Goal: Task Accomplishment & Management: Manage account settings

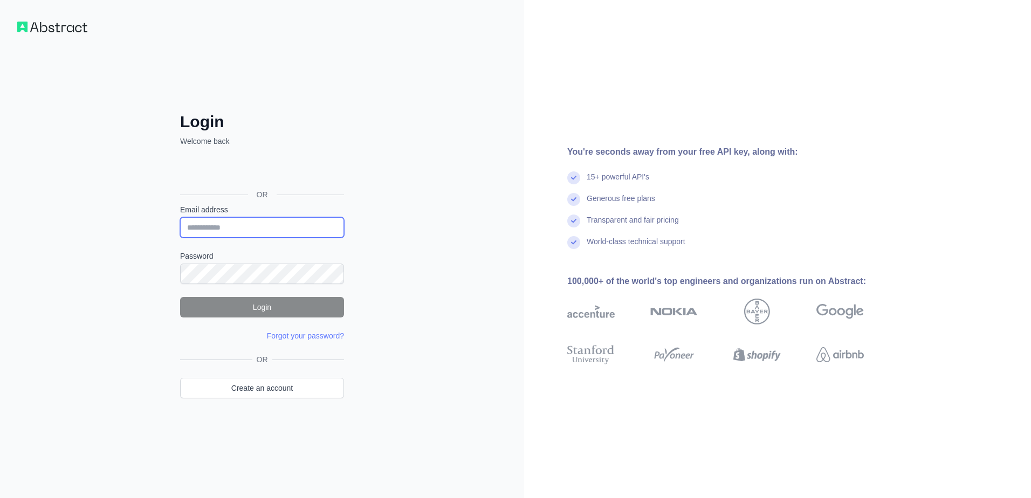
type input "**********"
click at [261, 310] on button "Login" at bounding box center [262, 307] width 164 height 20
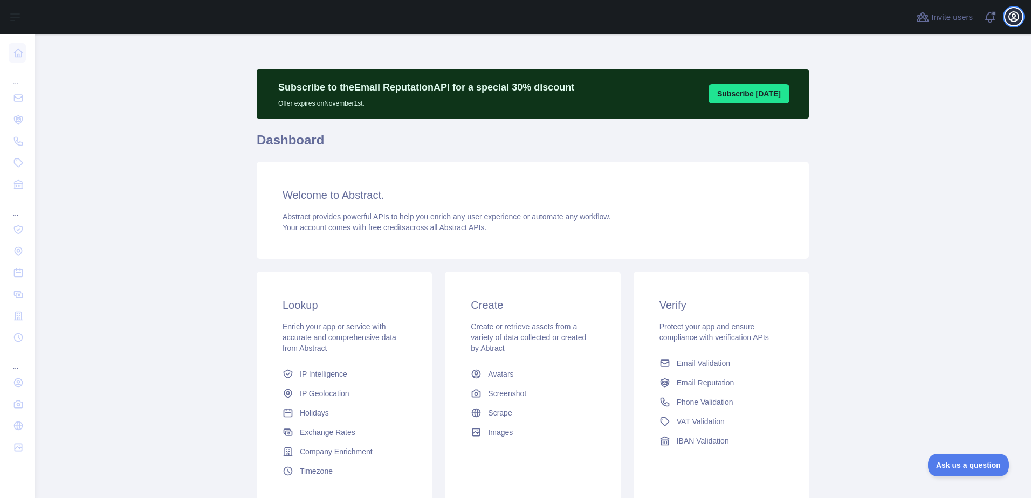
click at [1010, 19] on icon "button" at bounding box center [1013, 16] width 13 height 13
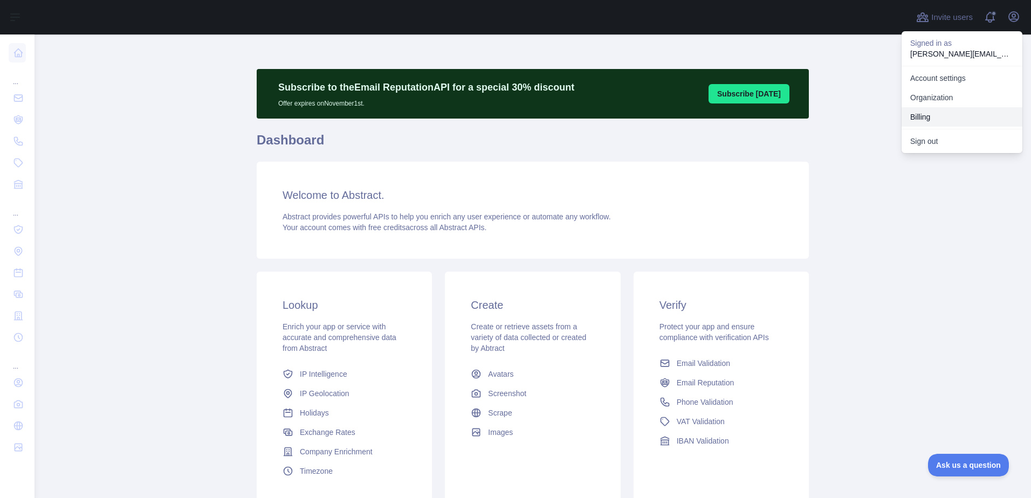
click at [924, 114] on button "Billing" at bounding box center [961, 116] width 121 height 19
